Goal: Task Accomplishment & Management: Manage account settings

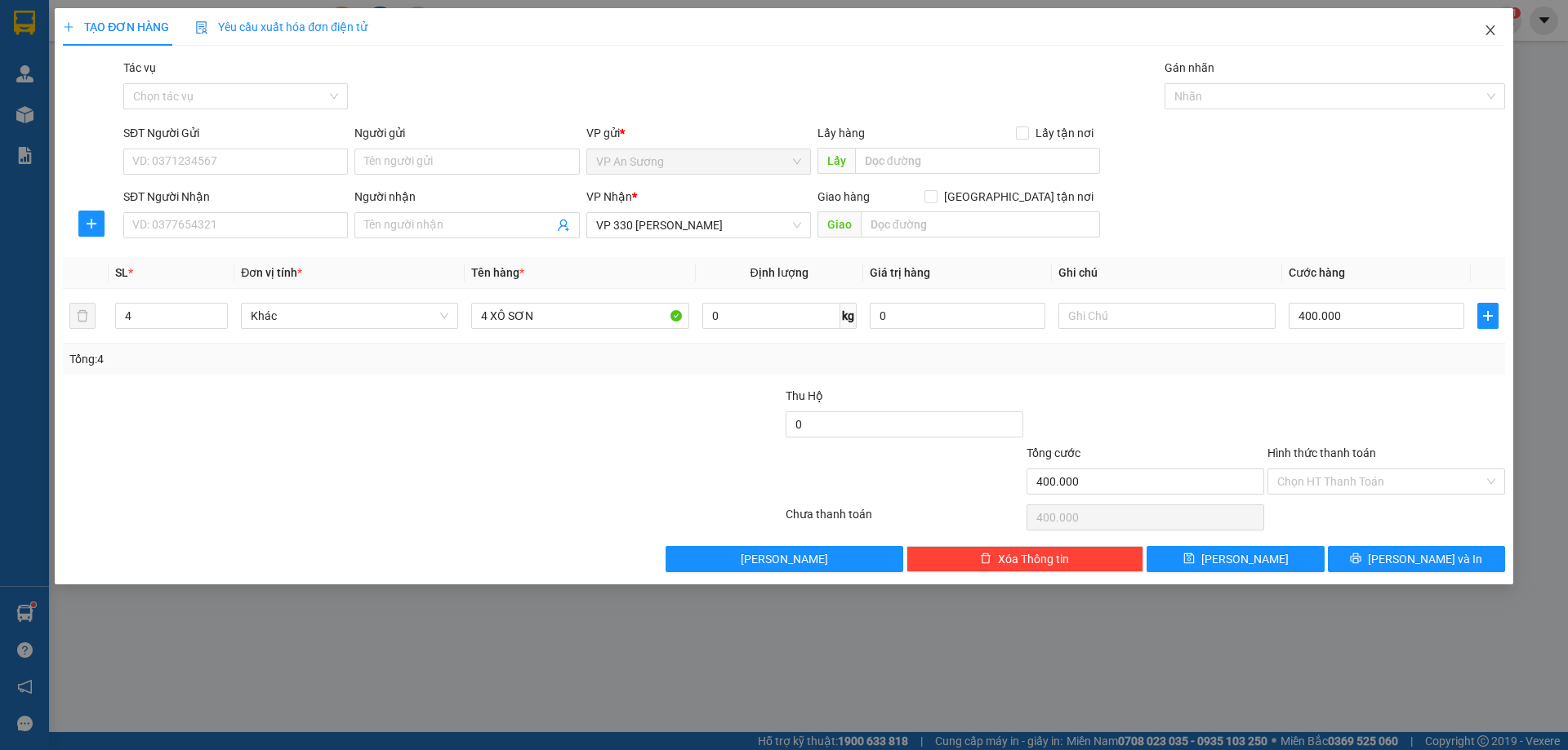
click at [1493, 37] on icon "close" at bounding box center [1490, 30] width 13 height 13
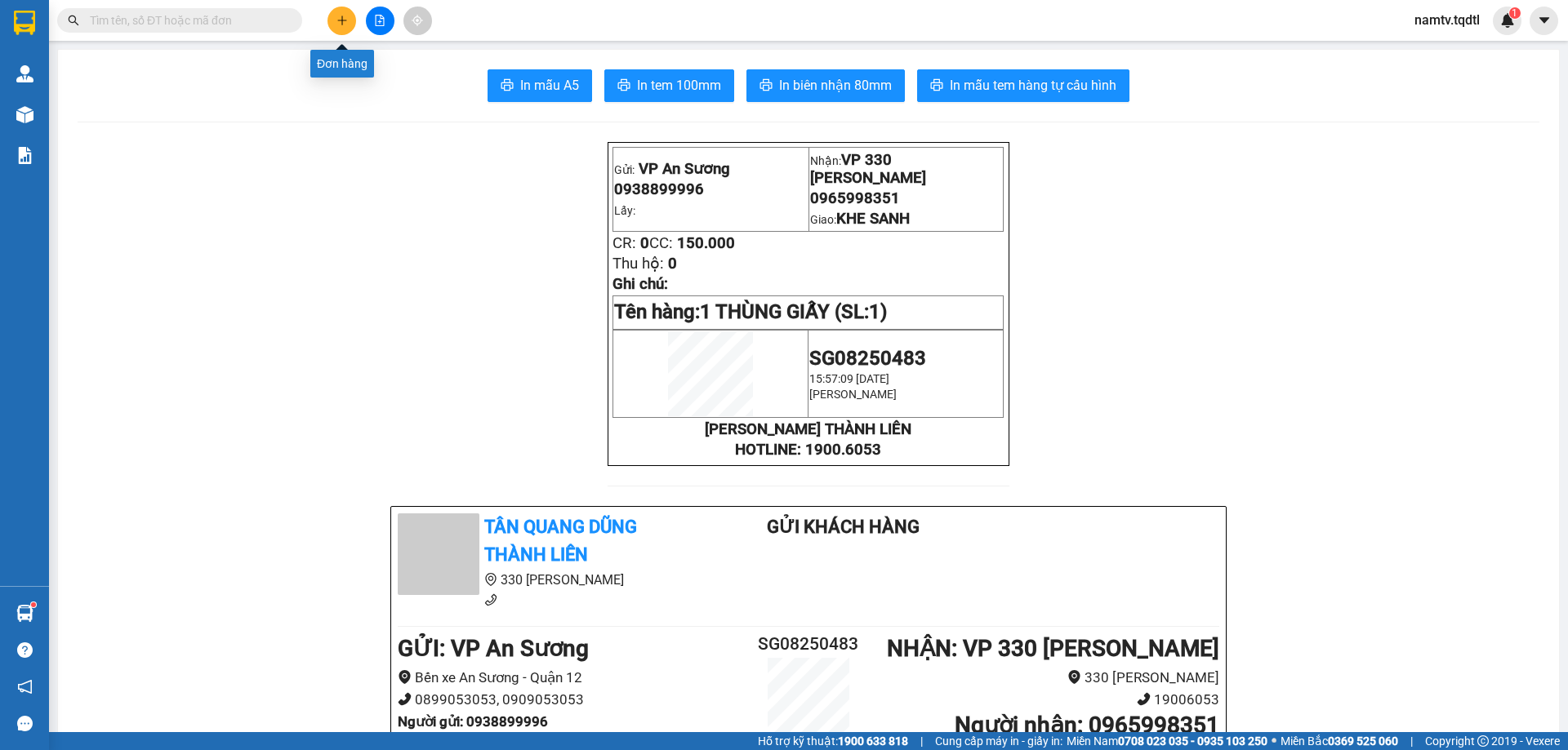
click at [337, 19] on icon "plus" at bounding box center [342, 20] width 11 height 11
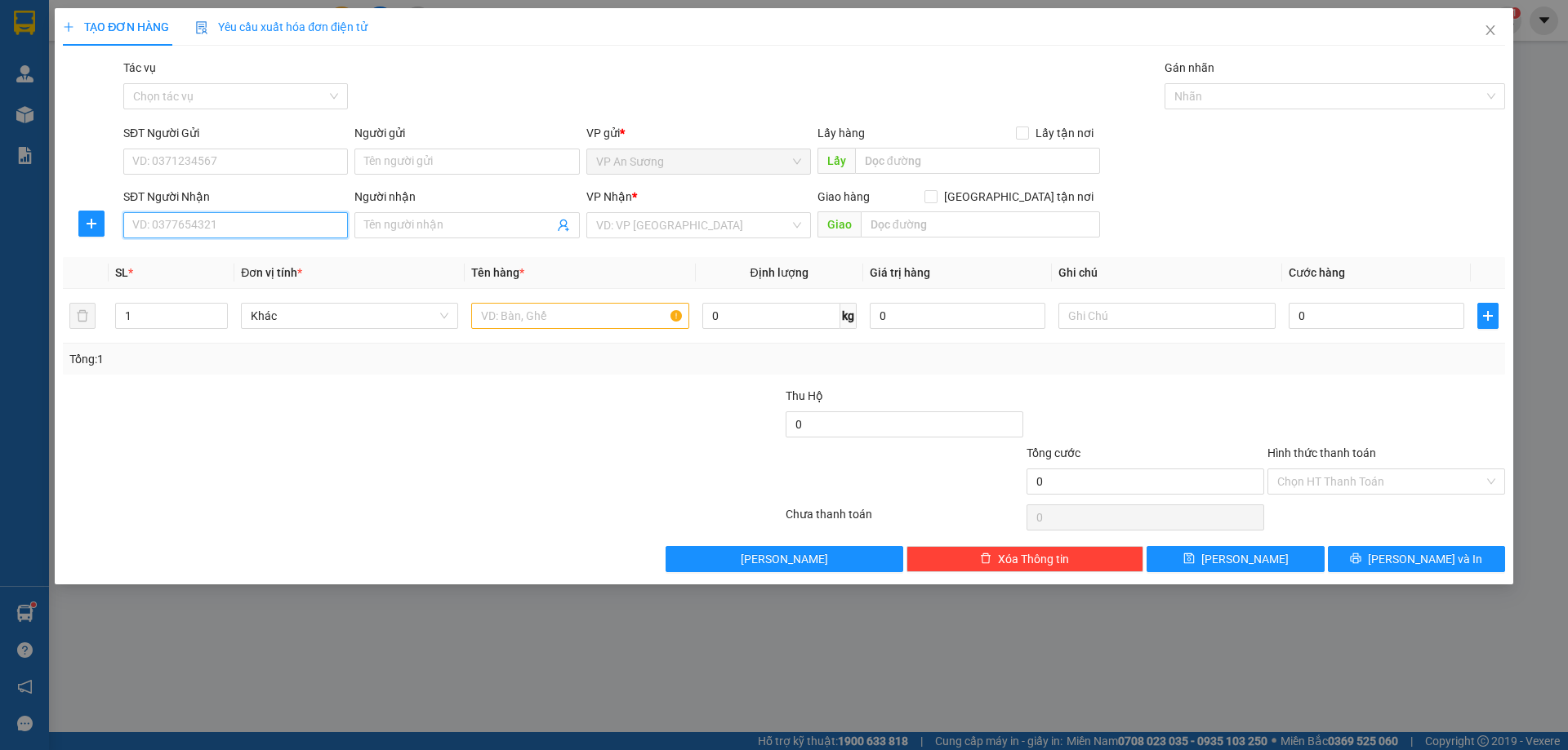
click at [214, 226] on input "SĐT Người Nhận" at bounding box center [235, 226] width 225 height 26
click at [266, 167] on input "SĐT Người Gửi" at bounding box center [235, 162] width 225 height 26
type input "0941417129"
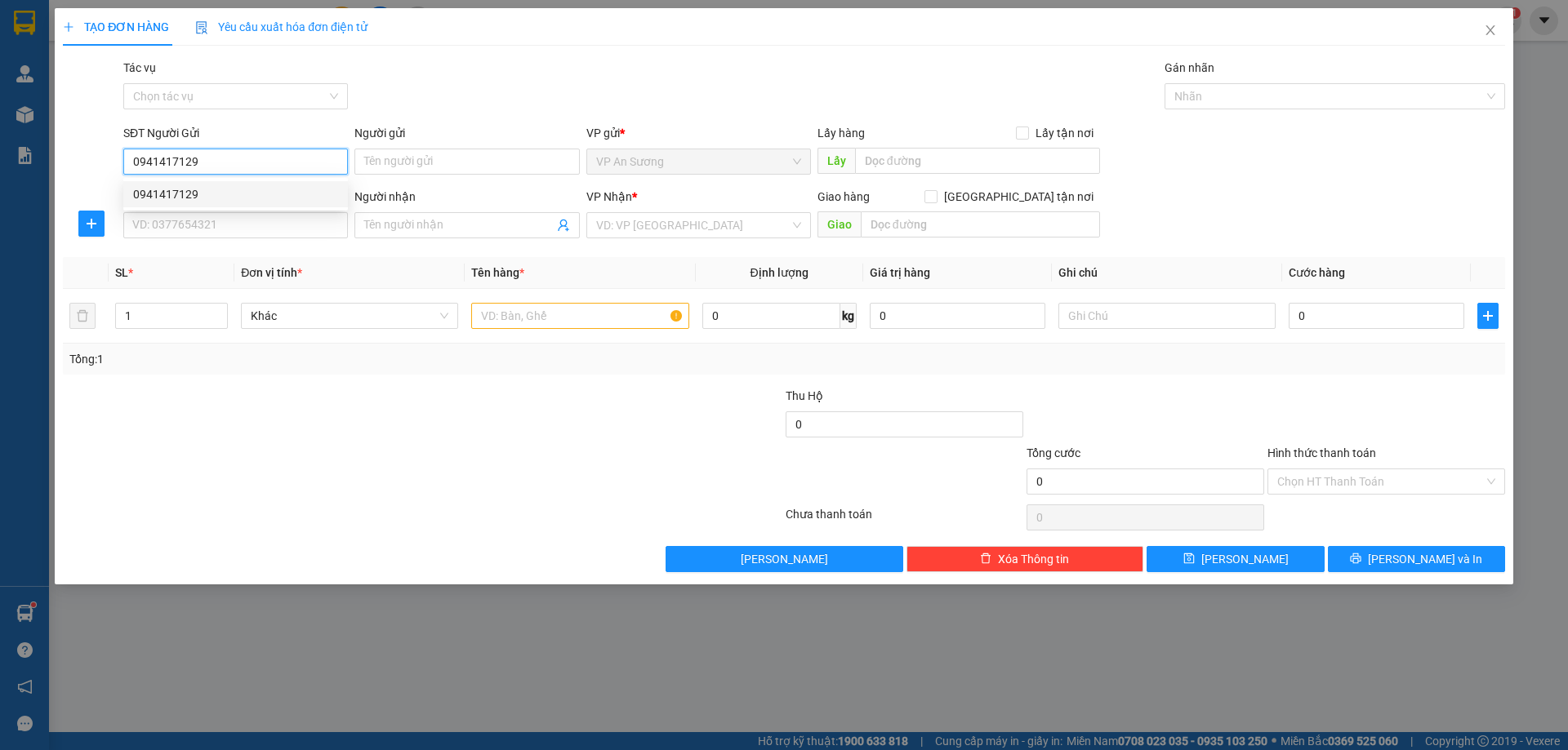
click at [218, 187] on div "0941417129" at bounding box center [235, 194] width 205 height 18
type input "vp Q12"
type input "0944551788"
type input "[PERSON_NAME]"
type input "[GEOGRAPHIC_DATA]"
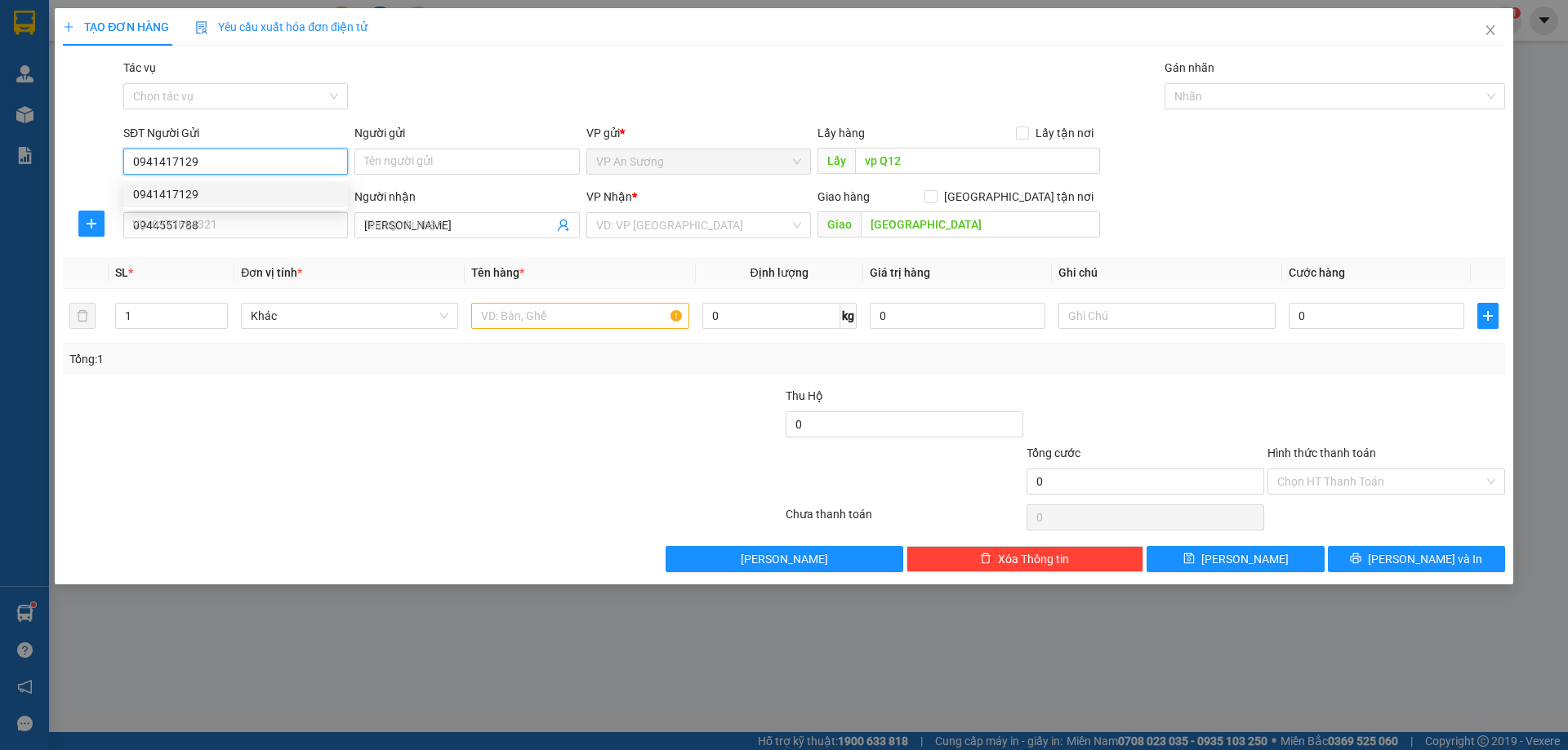
type input "100.000"
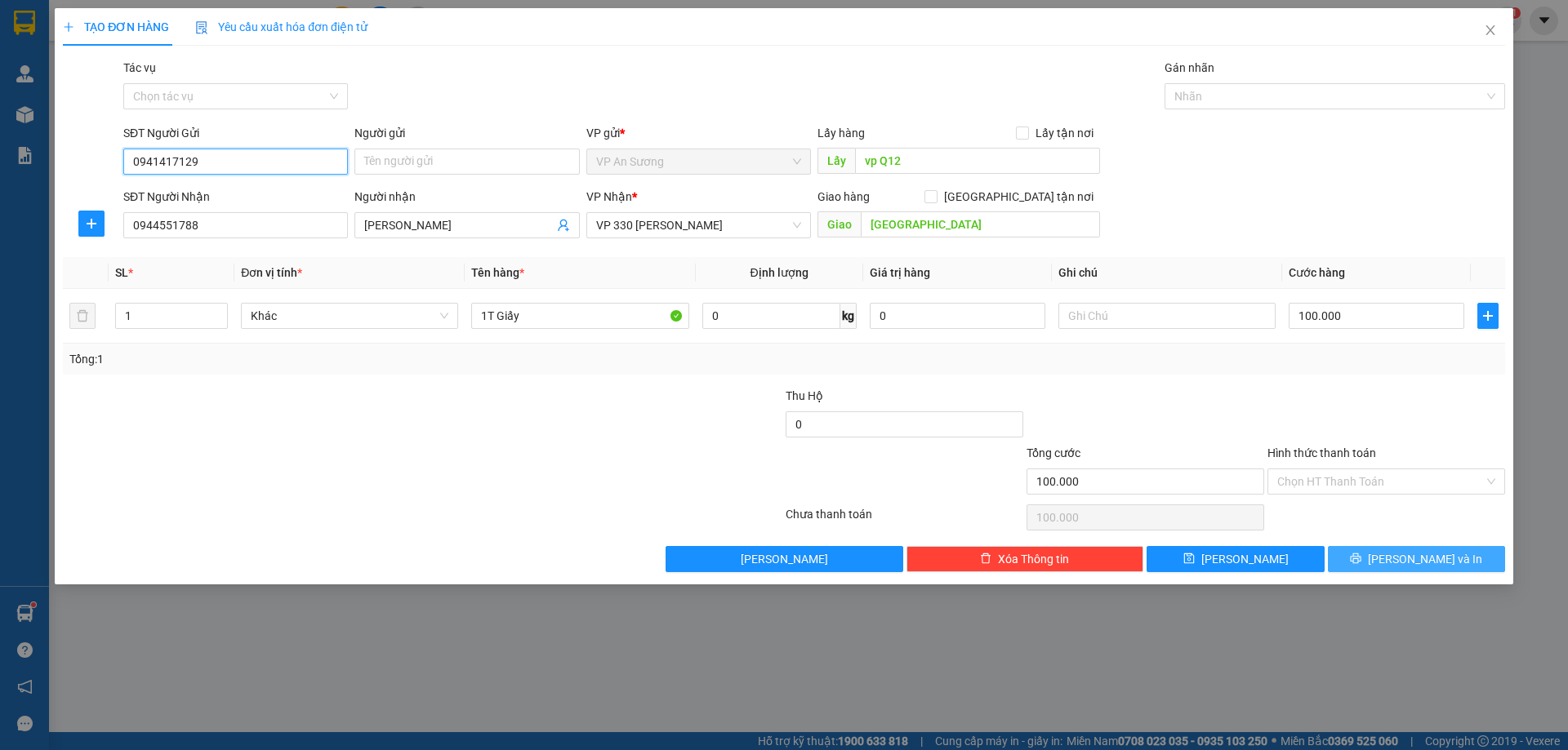
type input "0941417129"
click at [1433, 569] on button "[PERSON_NAME] và In" at bounding box center [1416, 560] width 177 height 26
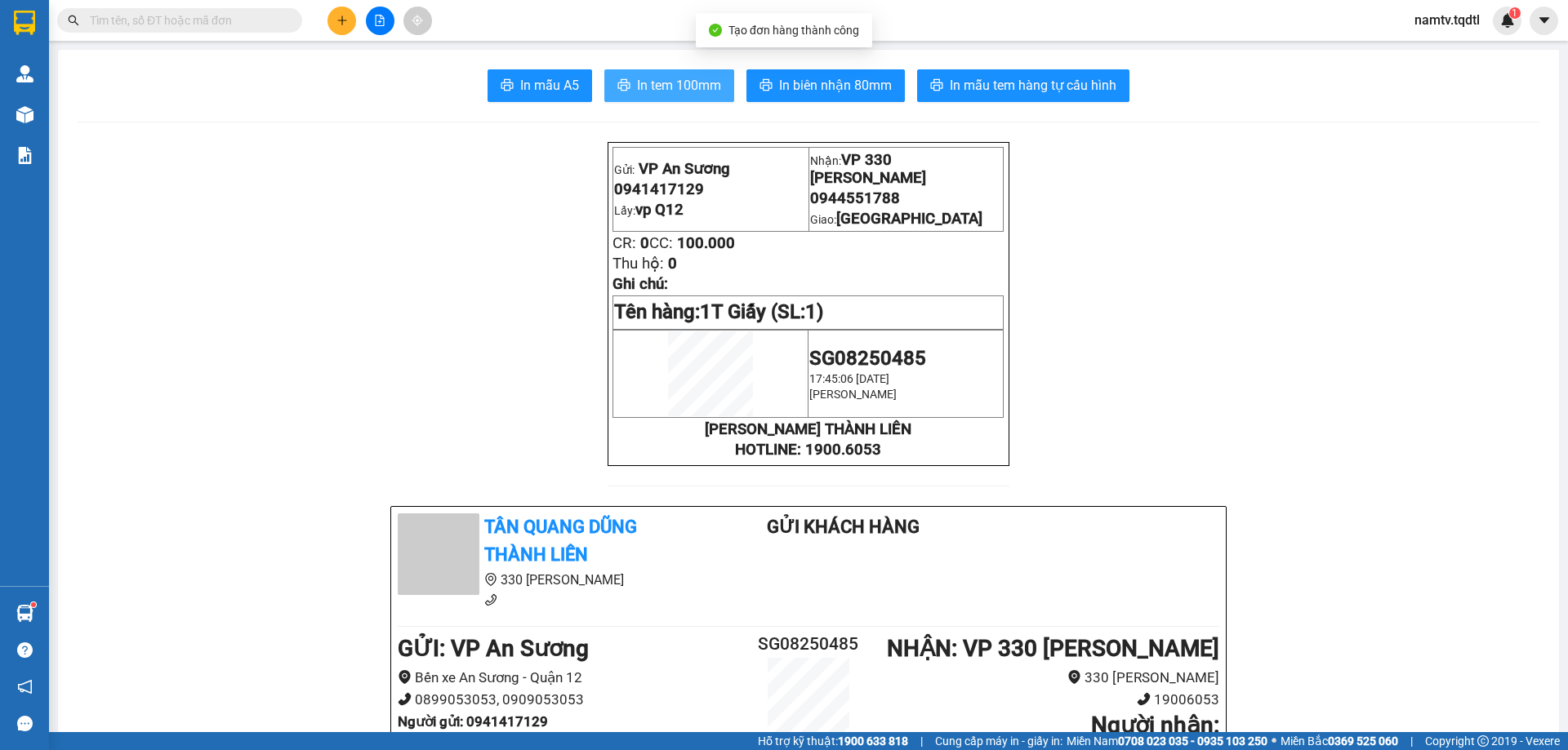
click at [663, 94] on span "In tem 100mm" at bounding box center [678, 85] width 84 height 20
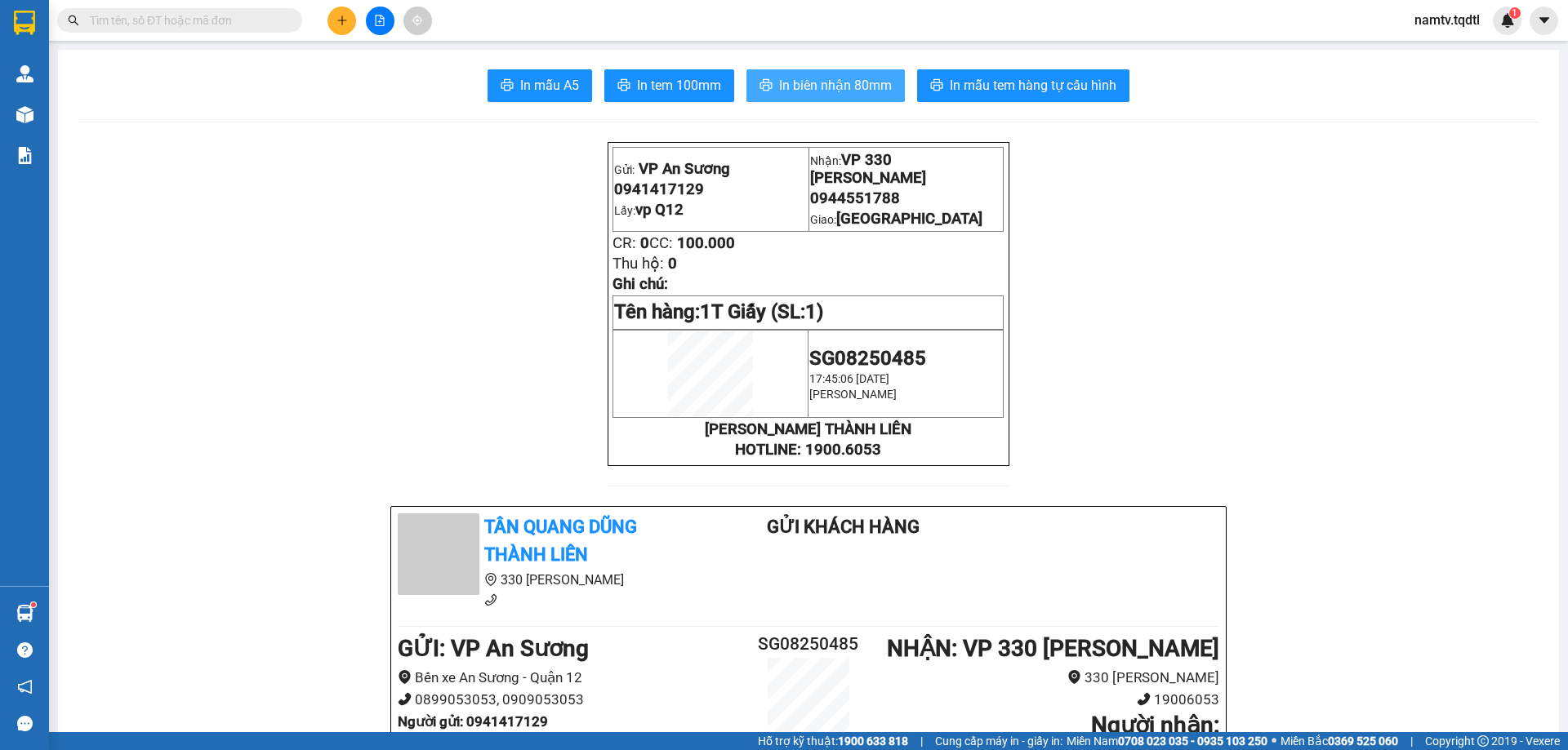
click at [828, 81] on span "In biên nhận 80mm" at bounding box center [835, 85] width 113 height 20
click at [1163, 621] on div "[PERSON_NAME] Thành Liên 330 [PERSON_NAME] Gửi khách hàng" at bounding box center [808, 568] width 828 height 108
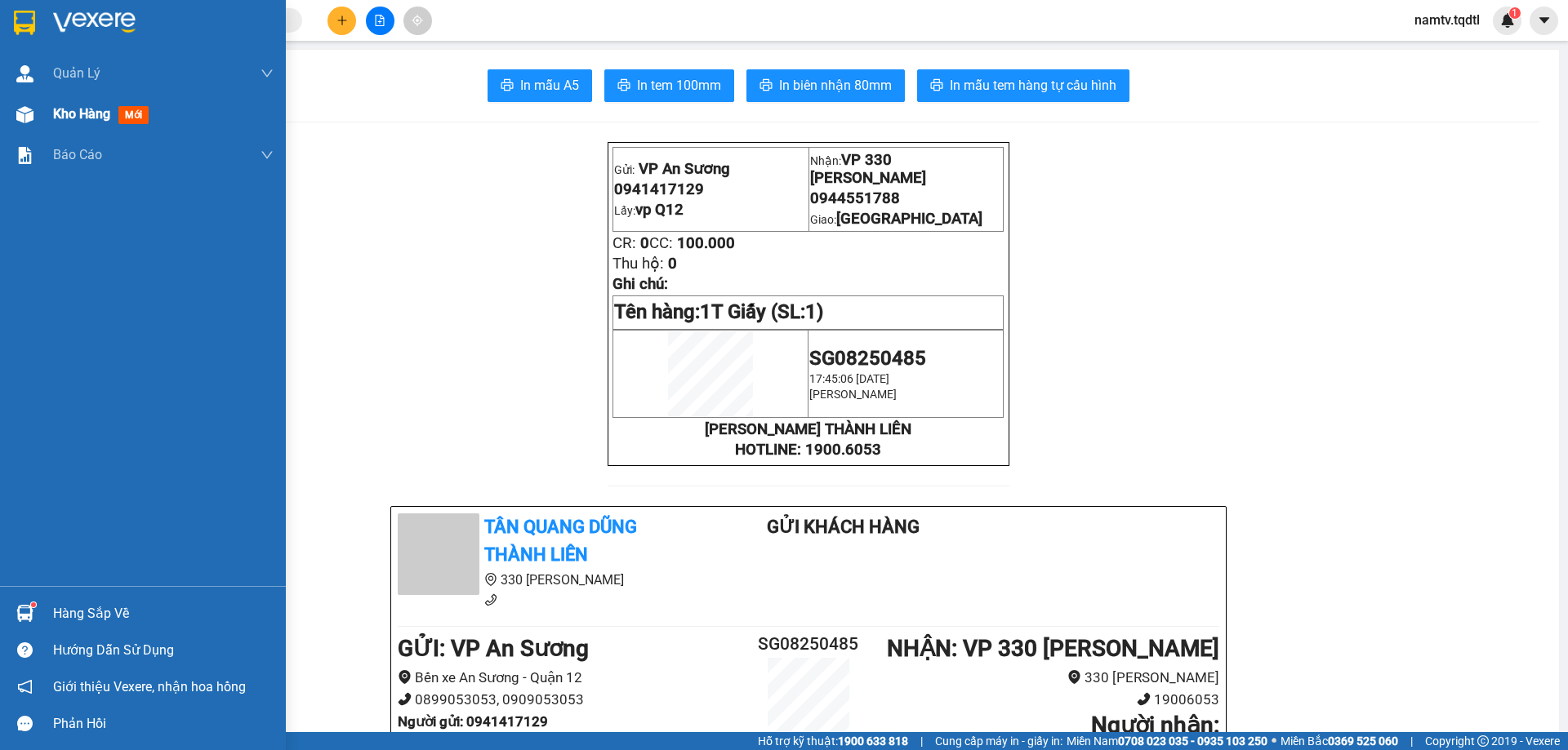
click at [103, 122] on span "Kho hàng" at bounding box center [81, 114] width 57 height 16
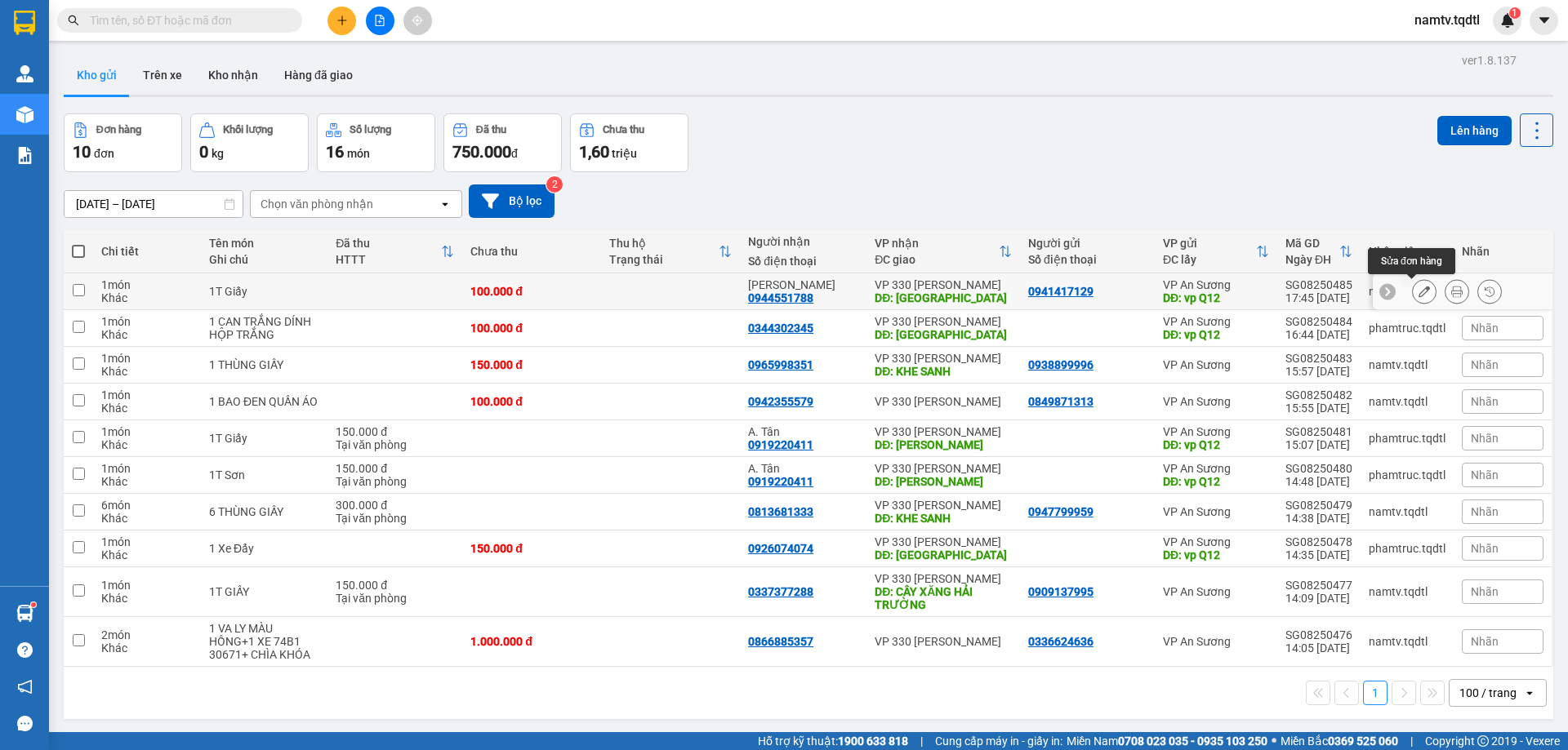
click at [1419, 293] on icon at bounding box center [1424, 291] width 11 height 11
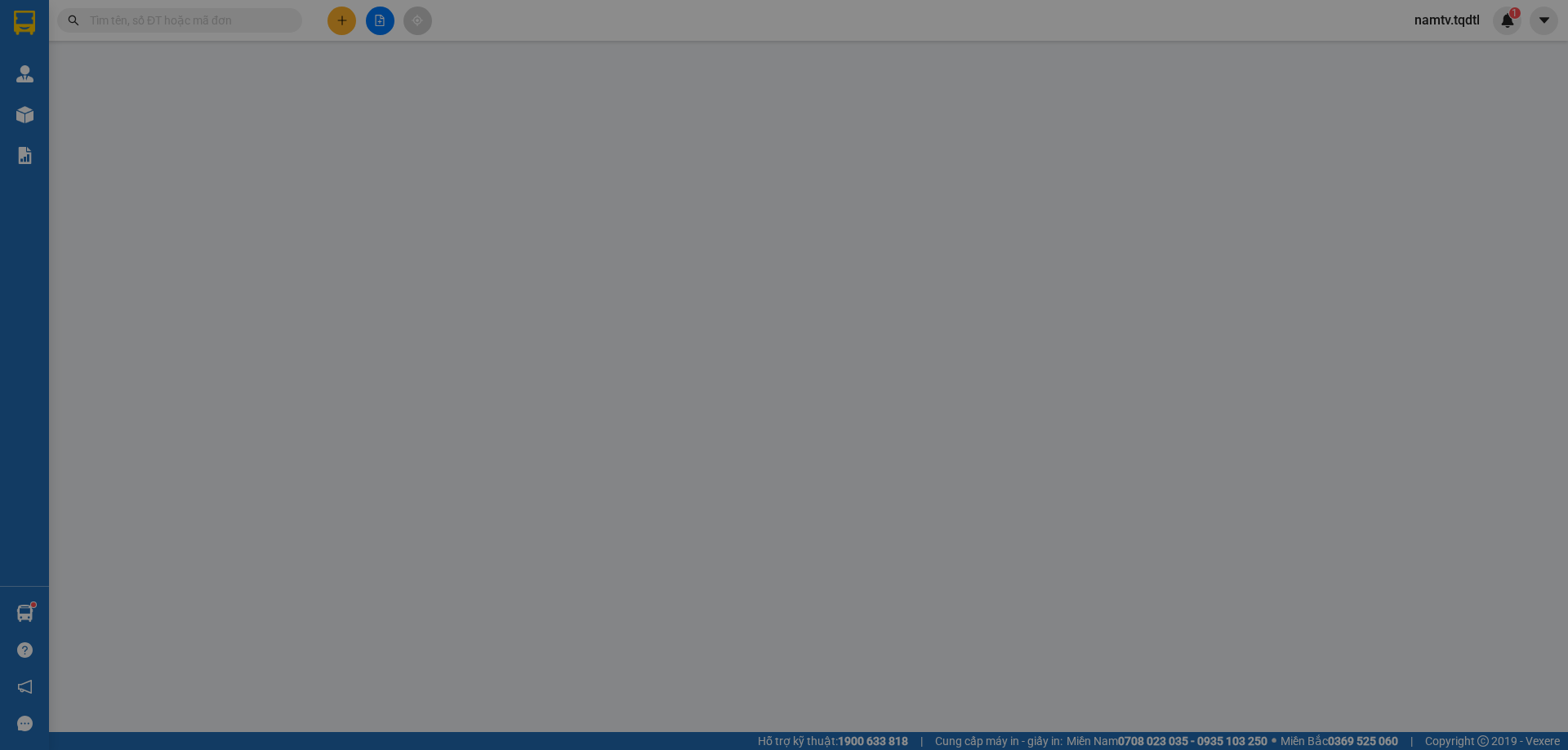
type input "0941417129"
type input "vp Q12"
type input "0944551788"
type input "[PERSON_NAME]"
type input "[GEOGRAPHIC_DATA]"
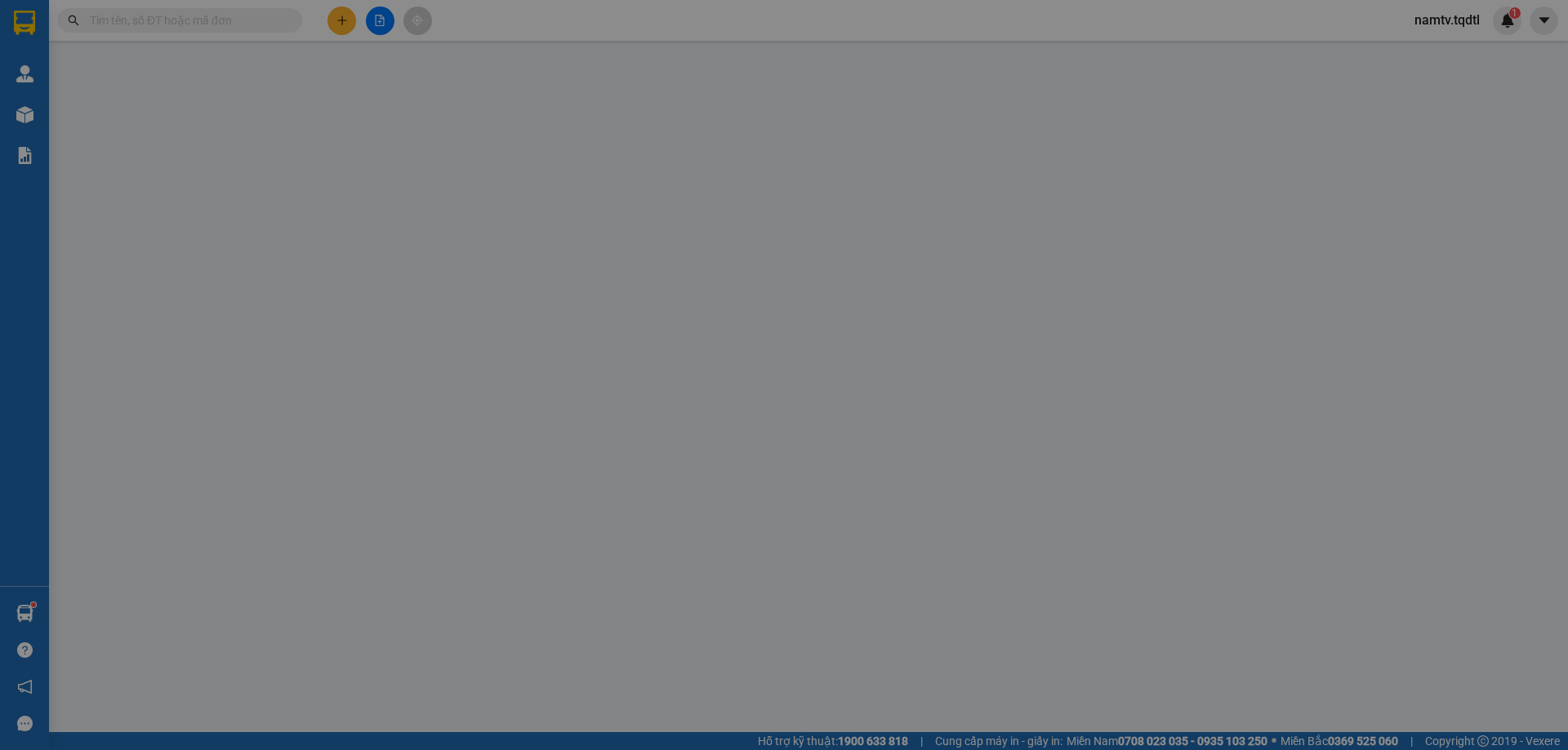
type input "100.000"
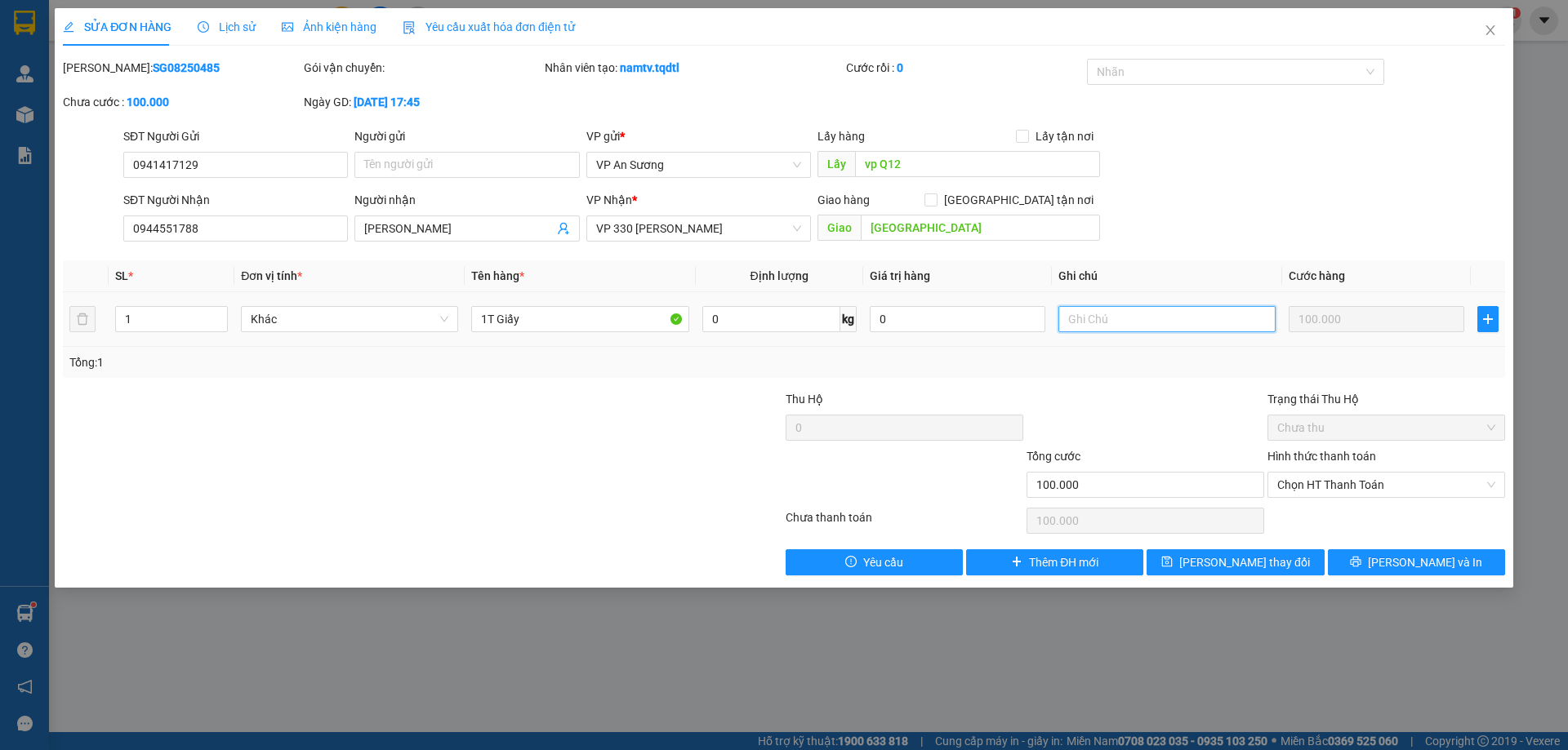
click at [1139, 326] on input "text" at bounding box center [1167, 319] width 217 height 26
type input "HỦY ĐƠN"
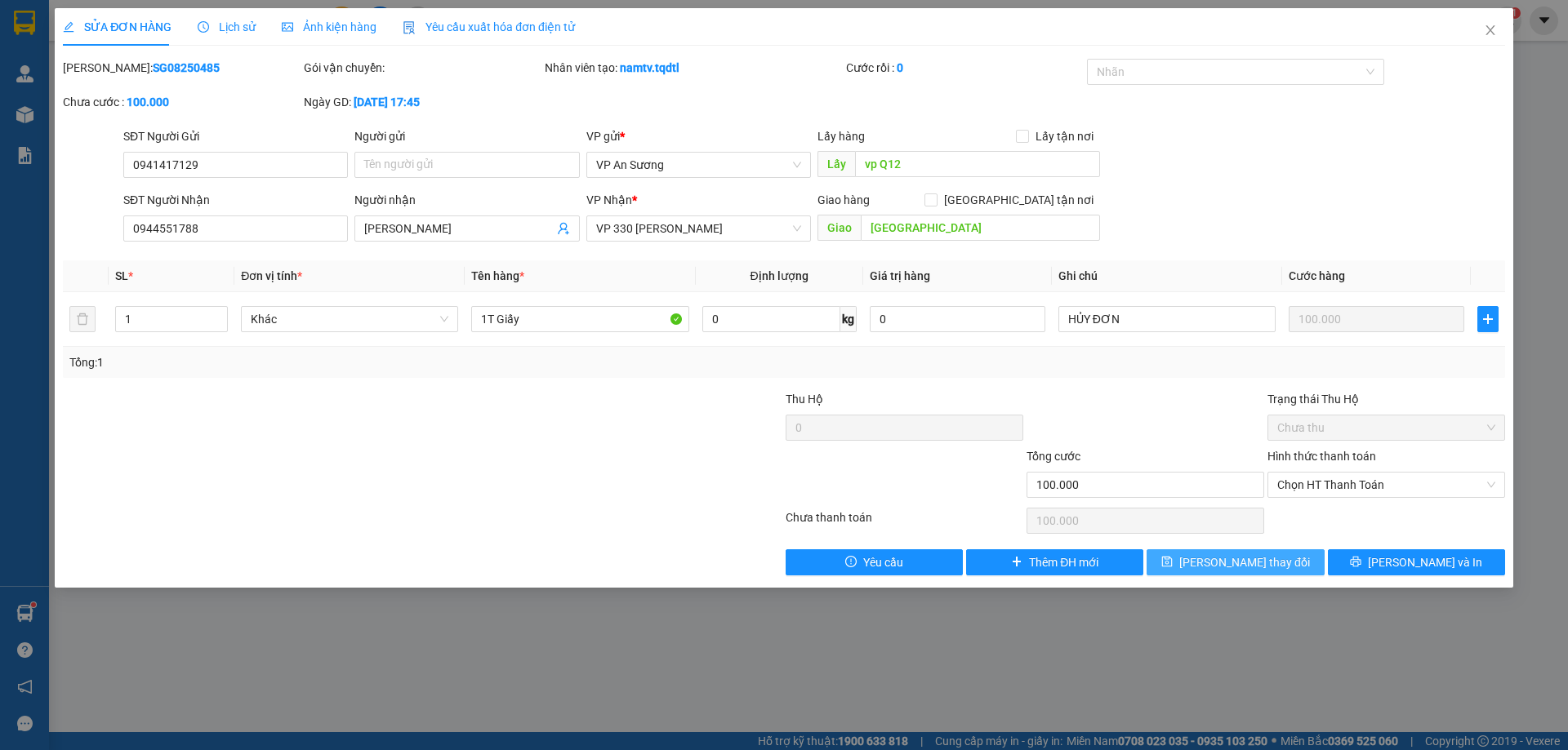
click at [1268, 555] on span "[PERSON_NAME] thay đổi" at bounding box center [1244, 562] width 131 height 18
